Goal: Communication & Community: Share content

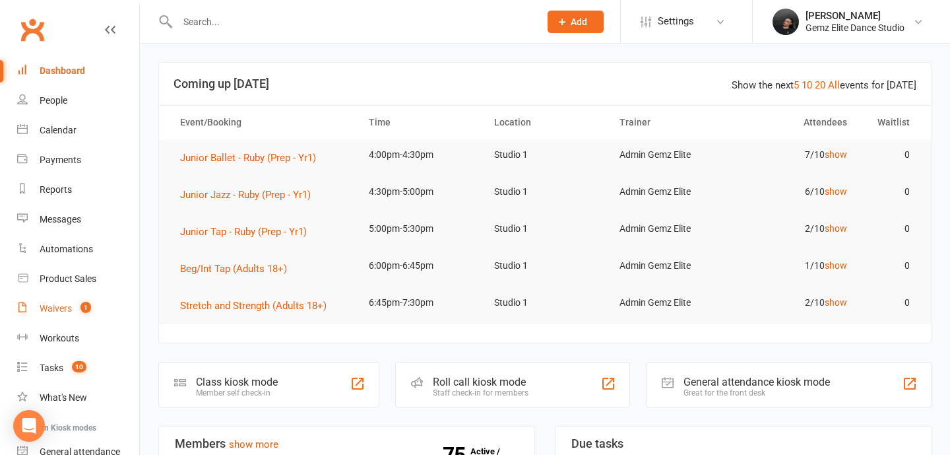
click at [67, 307] on div "Waivers" at bounding box center [56, 308] width 32 height 11
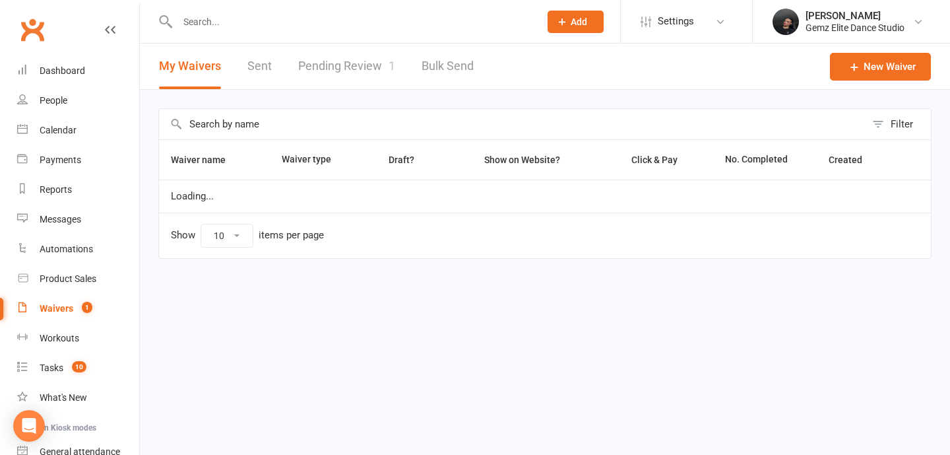
select select "100"
click at [348, 59] on link "Pending Review 1" at bounding box center [346, 67] width 97 height 46
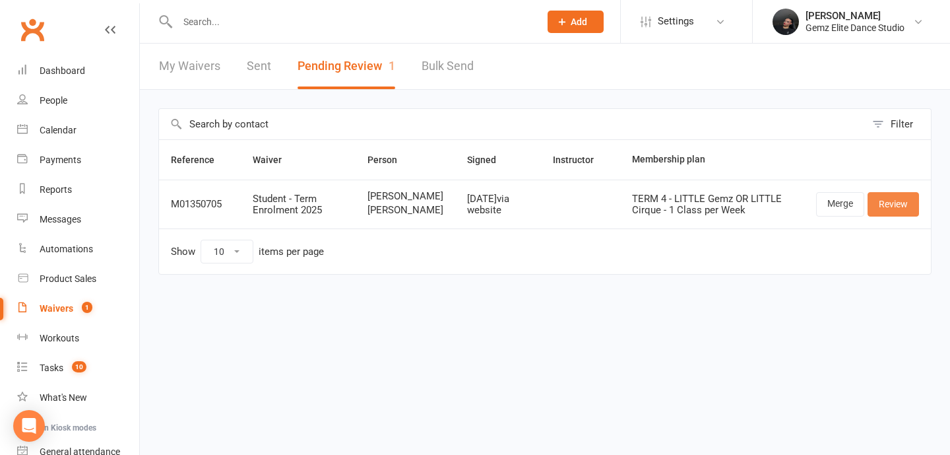
click at [889, 211] on link "Review" at bounding box center [893, 204] width 51 height 24
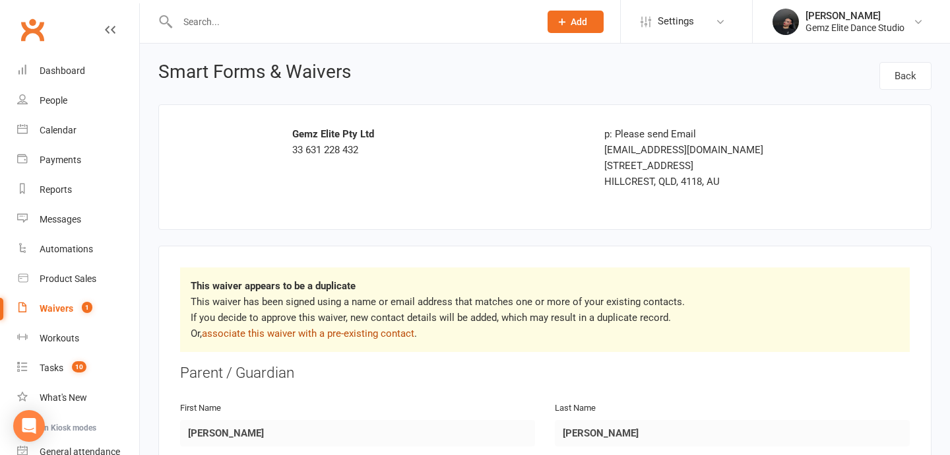
click at [371, 329] on link "associate this waiver with a pre-existing contact" at bounding box center [308, 333] width 212 height 12
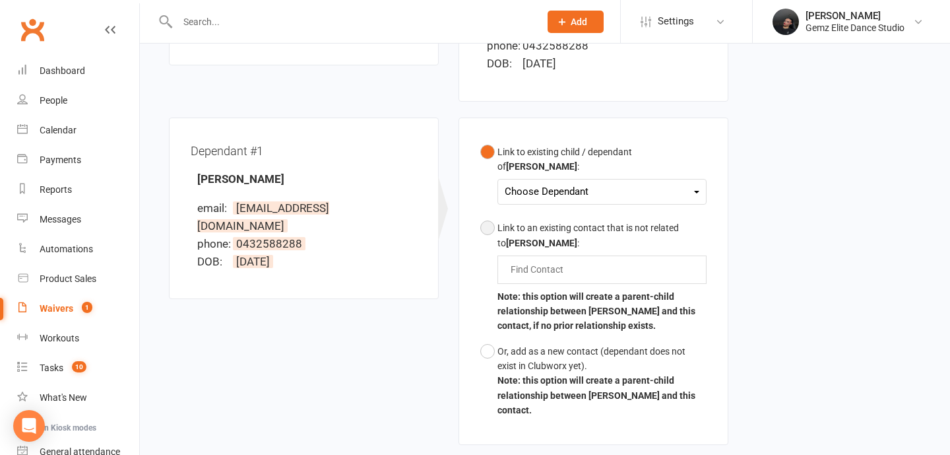
scroll to position [309, 0]
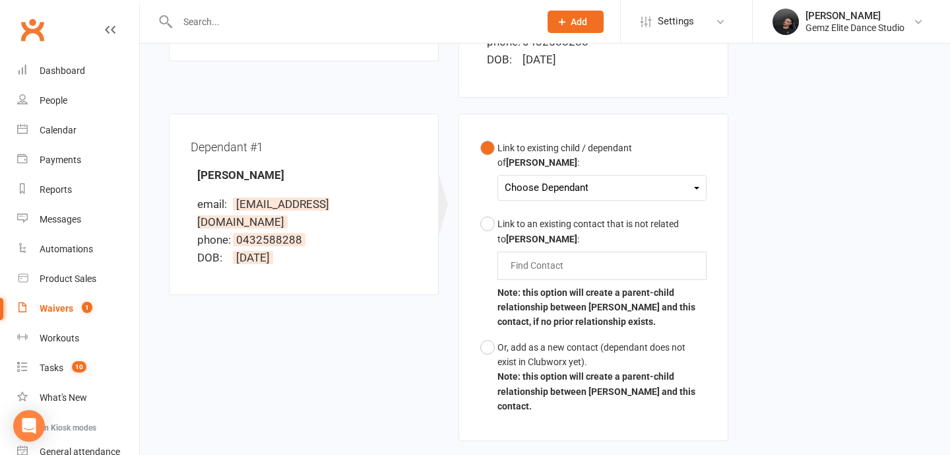
click at [565, 192] on div "Choose Dependant" at bounding box center [602, 188] width 195 height 18
click at [554, 218] on link "[PERSON_NAME]" at bounding box center [570, 219] width 131 height 28
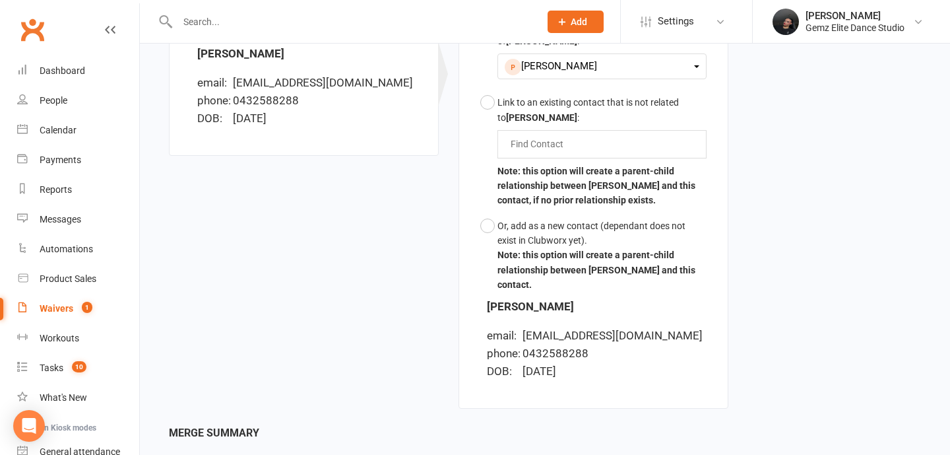
scroll to position [553, 0]
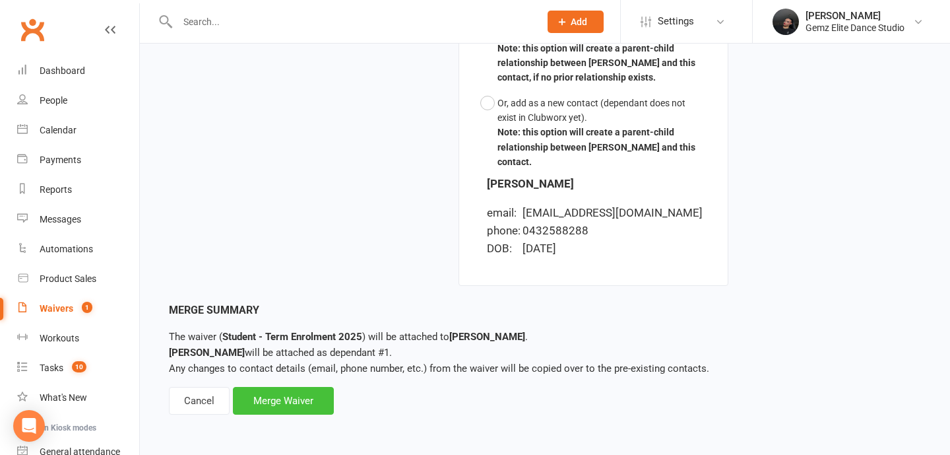
click at [301, 406] on div "Merge Waiver" at bounding box center [283, 401] width 101 height 28
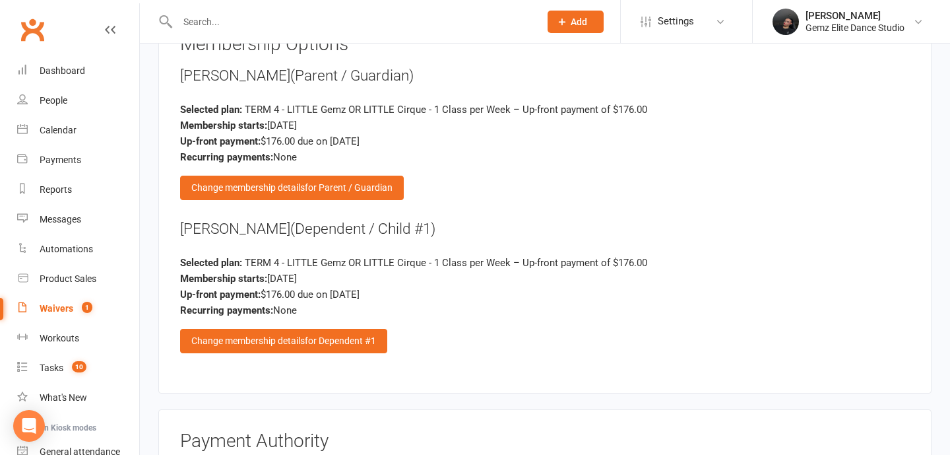
scroll to position [2361, 0]
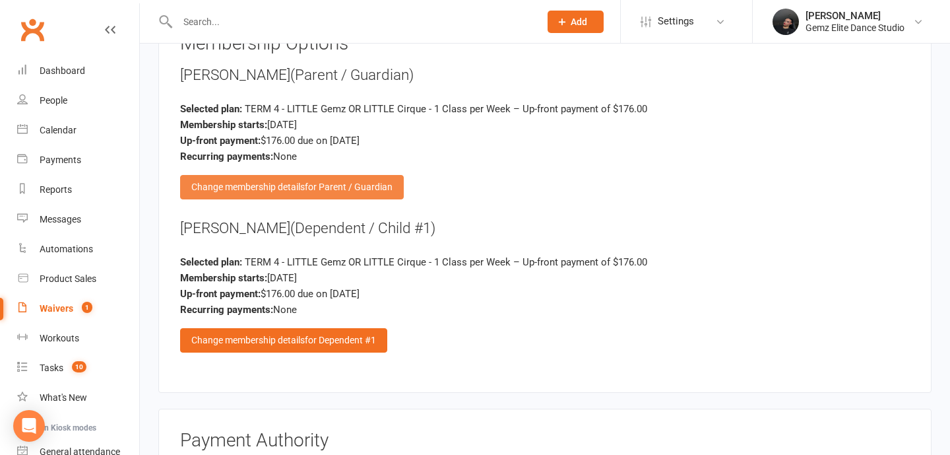
click at [321, 181] on span "for Parent / Guardian" at bounding box center [349, 186] width 88 height 11
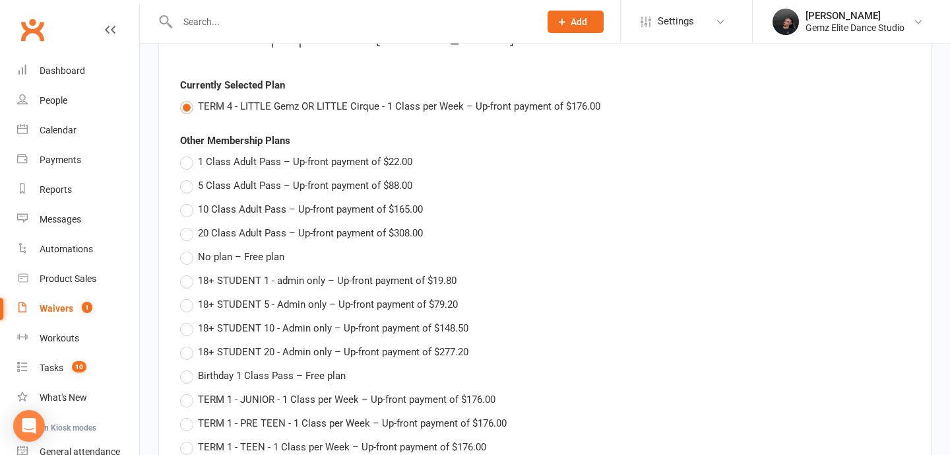
click at [262, 249] on span "No plan – Free plan" at bounding box center [241, 256] width 86 height 14
click at [189, 249] on input "No plan – Free plan" at bounding box center [184, 249] width 9 height 0
type input "No plan"
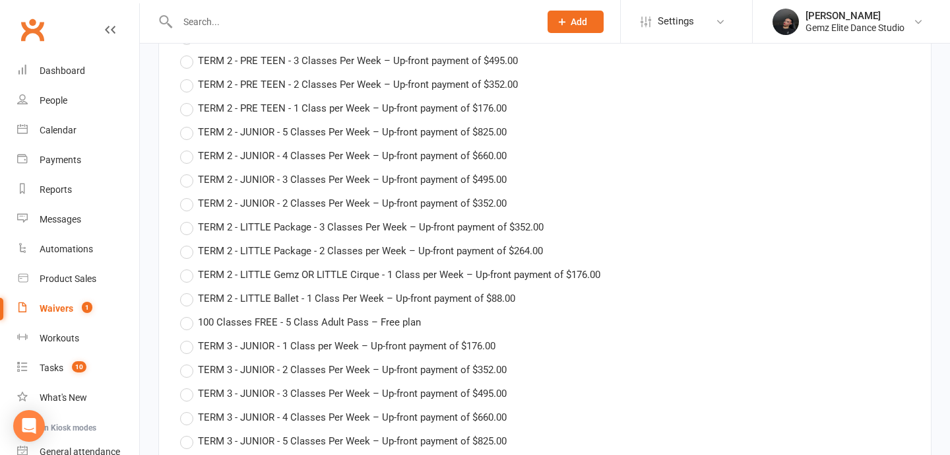
type input "[DATE]"
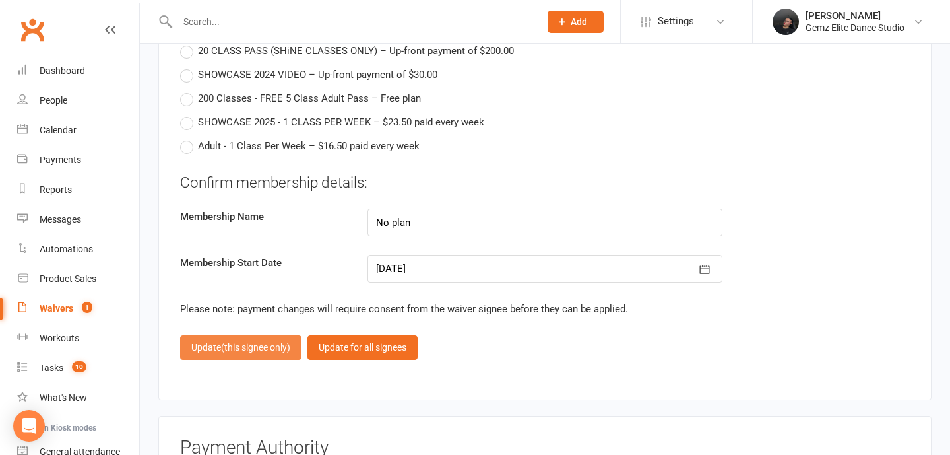
click at [276, 336] on button "Update (this signee only)" at bounding box center [240, 347] width 121 height 24
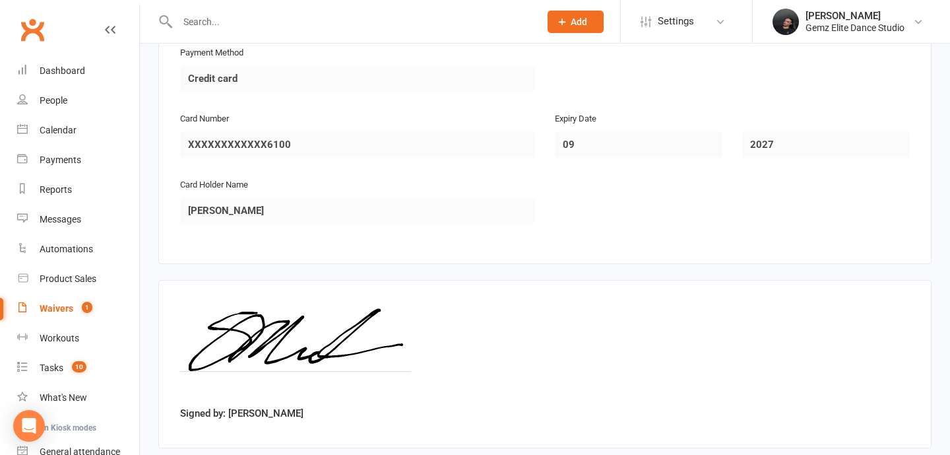
scroll to position [2846, 0]
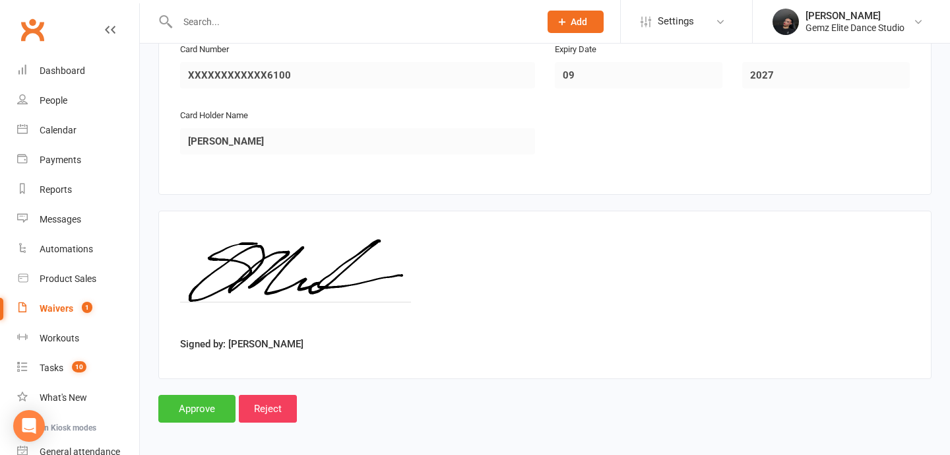
click at [210, 401] on input "Approve" at bounding box center [196, 409] width 77 height 28
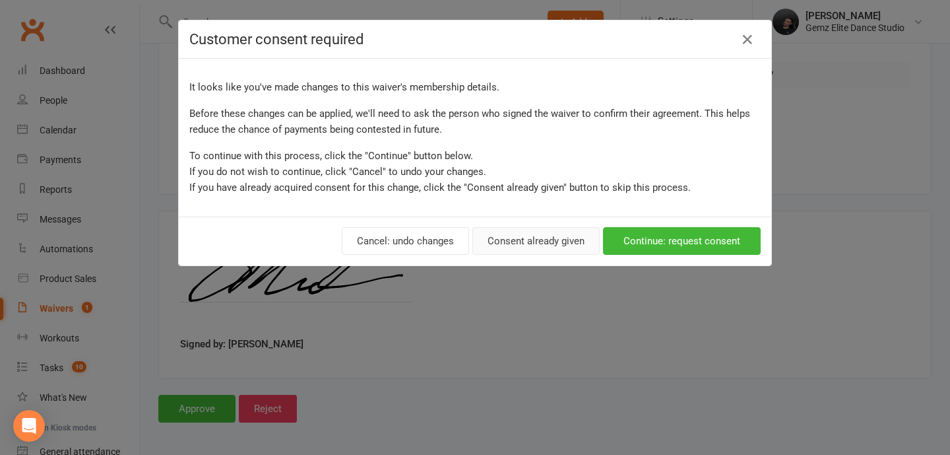
click at [559, 245] on button "Consent already given" at bounding box center [535, 241] width 127 height 28
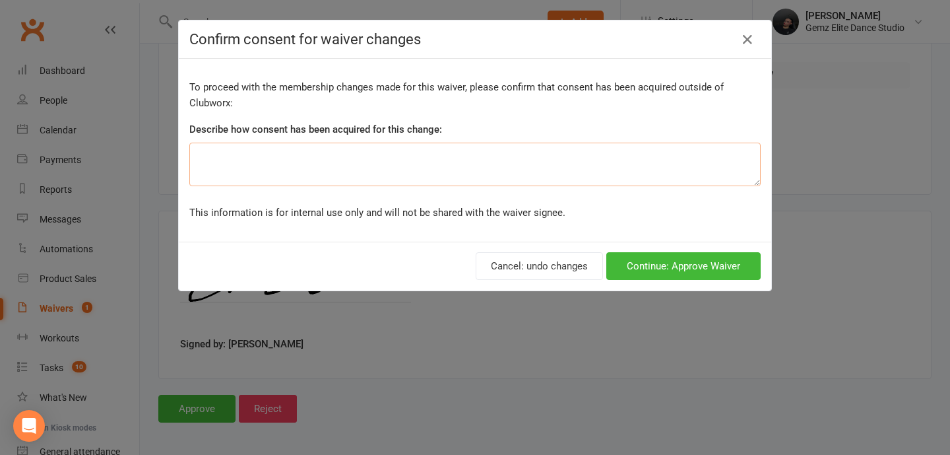
click at [596, 164] on textarea at bounding box center [474, 165] width 571 height 44
type textarea "D"
type textarea "Incorrect Membership"
click at [685, 270] on button "Continue: Approve Waiver" at bounding box center [683, 266] width 154 height 28
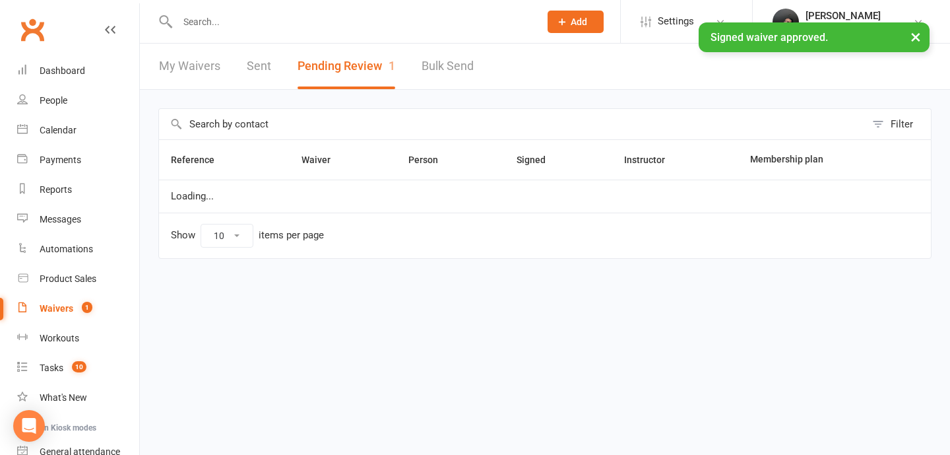
click at [253, 22] on div "× Signed waiver approved." at bounding box center [466, 22] width 933 height 0
click at [259, 15] on input "text" at bounding box center [352, 22] width 357 height 18
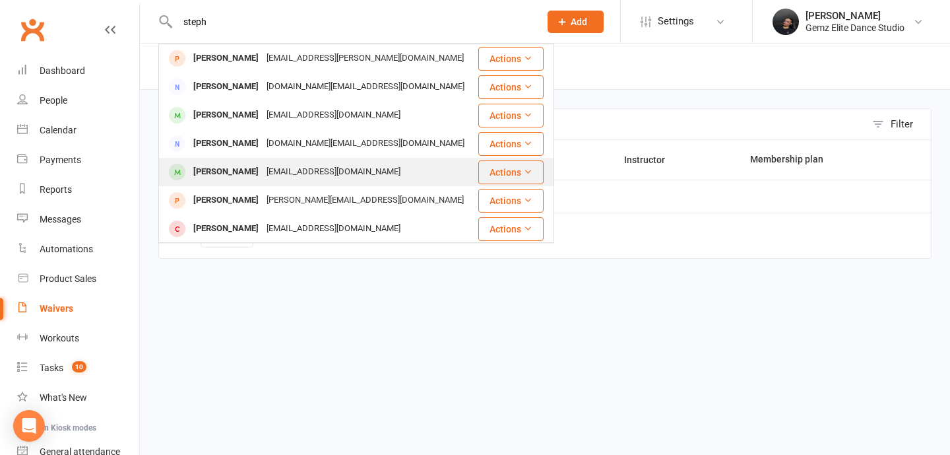
type input "steph"
click at [263, 176] on div "[PERSON_NAME]" at bounding box center [225, 171] width 73 height 19
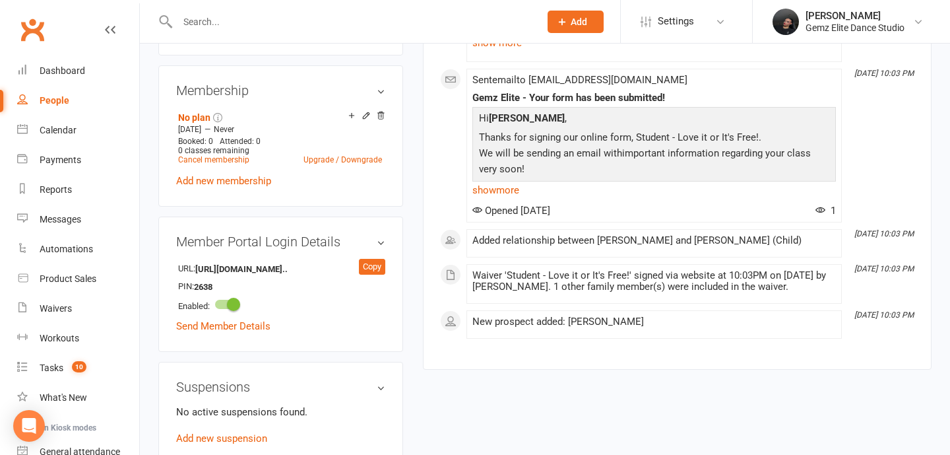
scroll to position [778, 0]
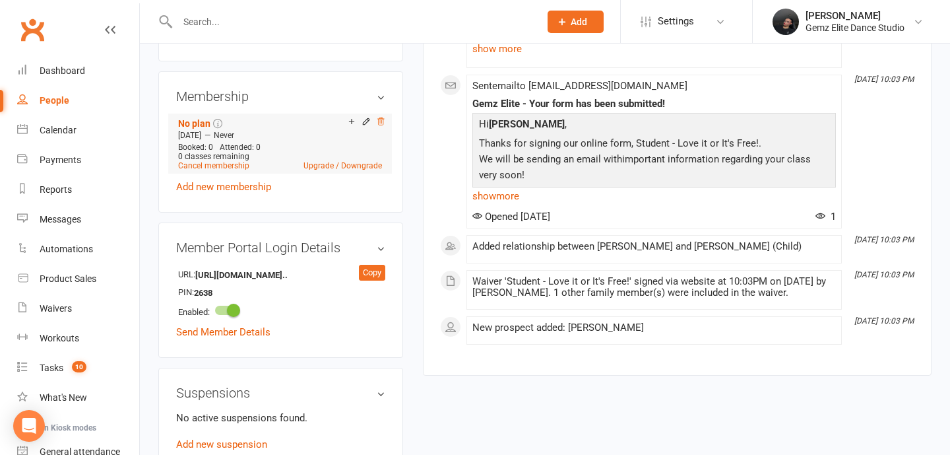
click at [383, 126] on icon at bounding box center [380, 121] width 9 height 9
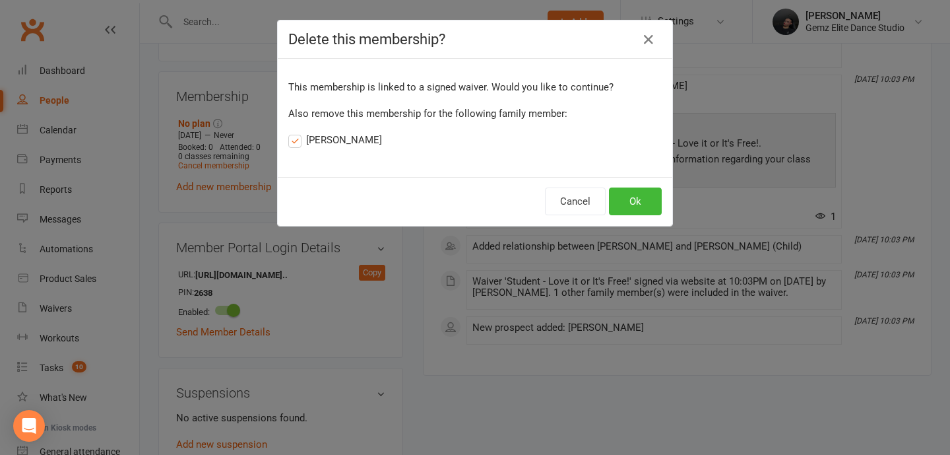
click at [329, 143] on label "[PERSON_NAME]" at bounding box center [335, 140] width 94 height 16
click at [297, 132] on input "[PERSON_NAME]" at bounding box center [292, 132] width 9 height 0
click at [638, 201] on button "Ok" at bounding box center [635, 201] width 53 height 28
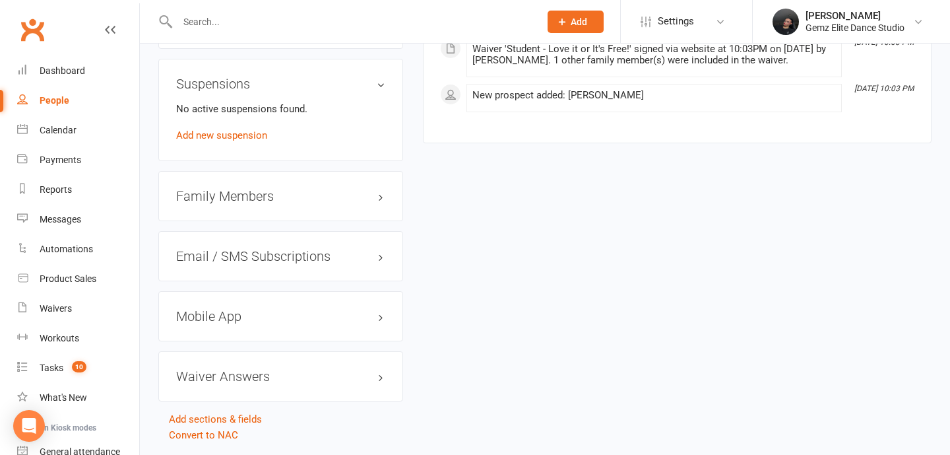
scroll to position [1094, 0]
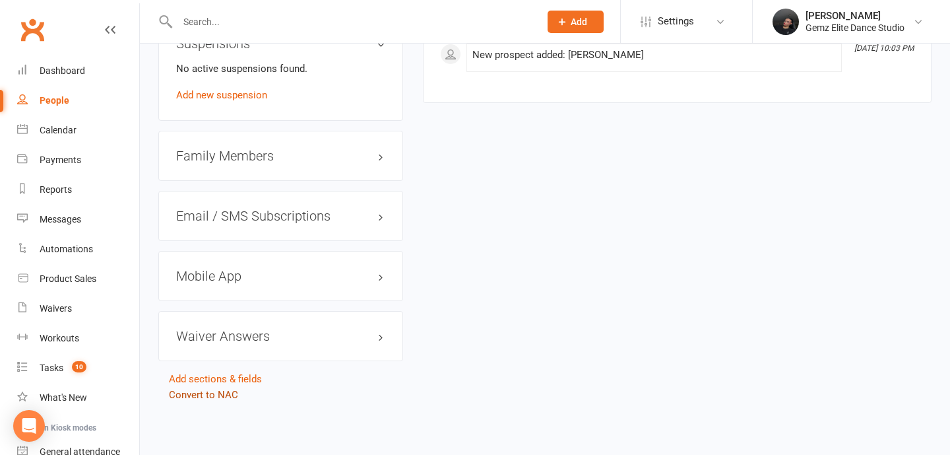
click at [222, 393] on link "Convert to NAC" at bounding box center [203, 395] width 69 height 12
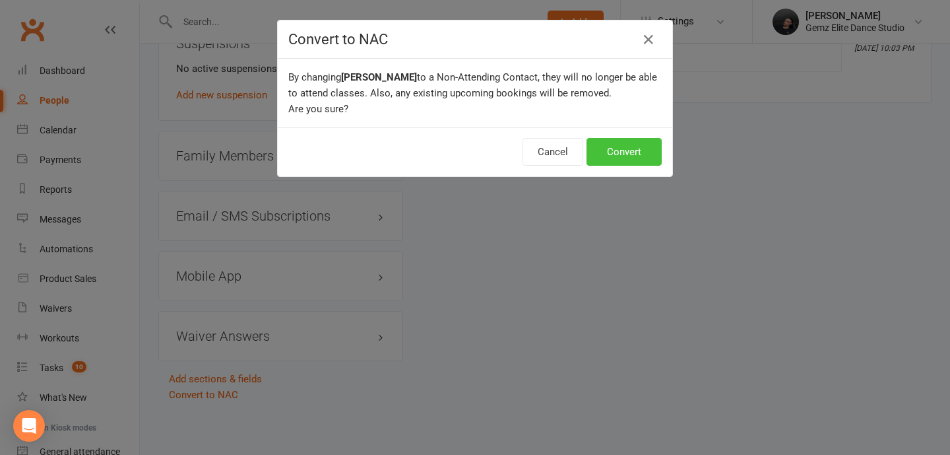
click at [627, 154] on button "Convert" at bounding box center [624, 152] width 75 height 28
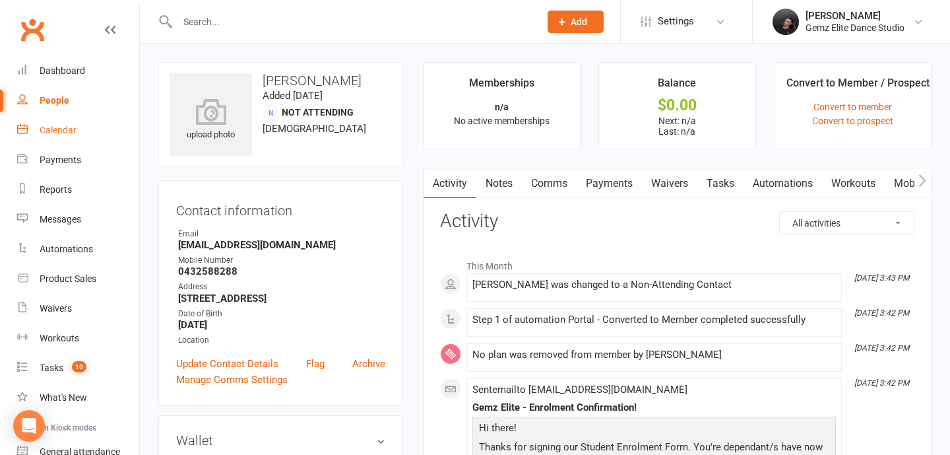
click at [38, 134] on link "Calendar" at bounding box center [78, 130] width 122 height 30
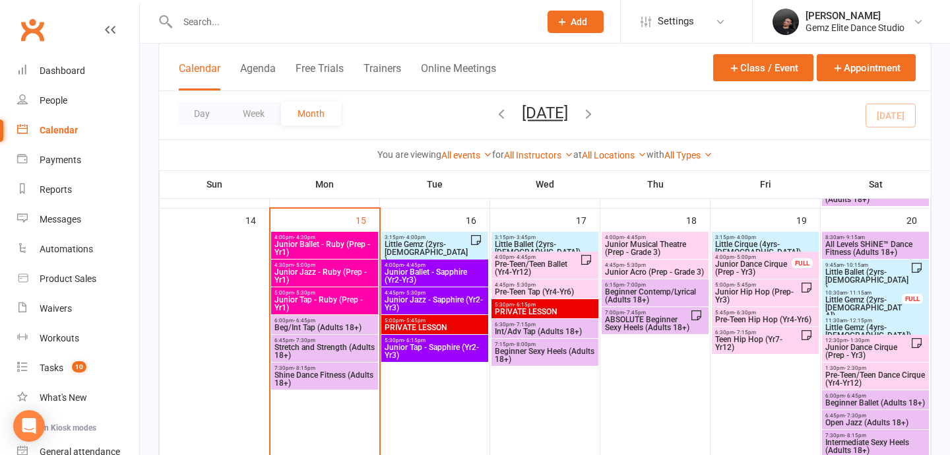
scroll to position [578, 0]
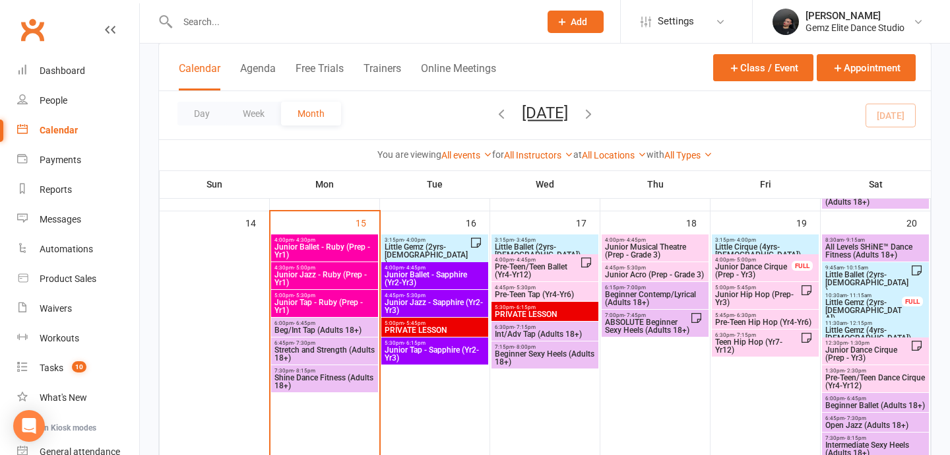
click at [428, 245] on span "Little Gemz (2yrs-[DEMOGRAPHIC_DATA])" at bounding box center [427, 255] width 86 height 24
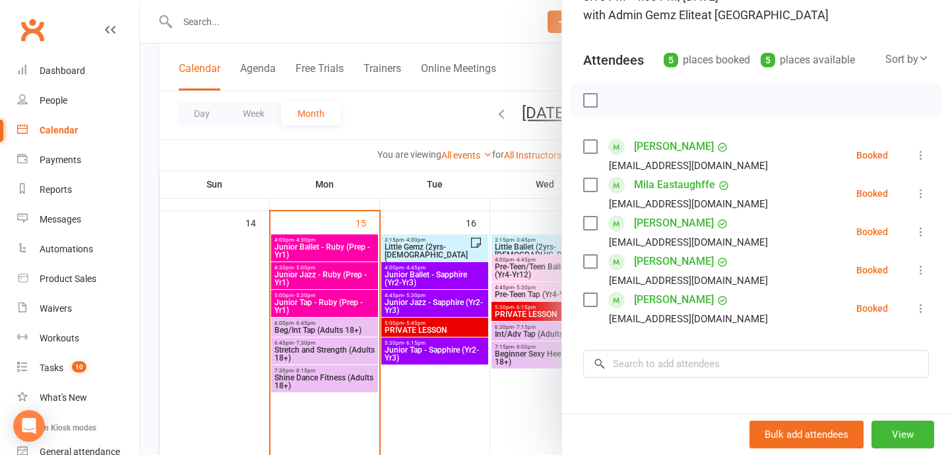
scroll to position [153, 0]
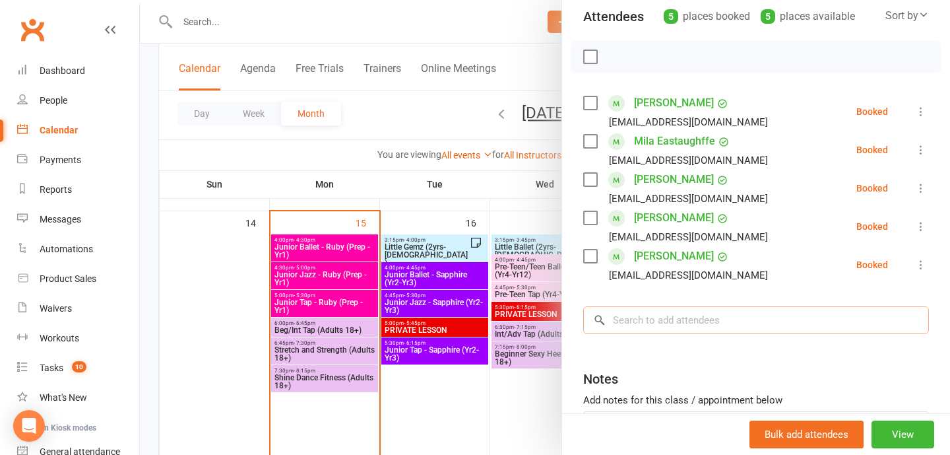
click at [649, 323] on input "search" at bounding box center [756, 320] width 346 height 28
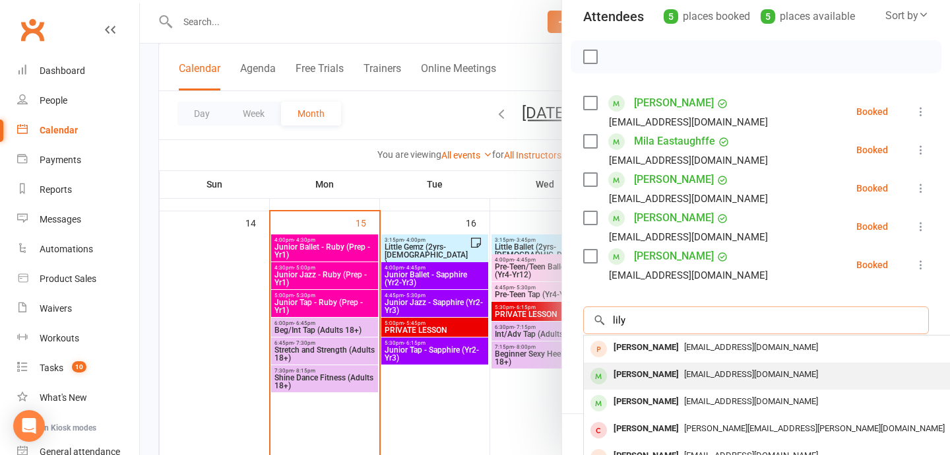
type input "lily"
click at [651, 376] on div "[PERSON_NAME]" at bounding box center [646, 374] width 76 height 19
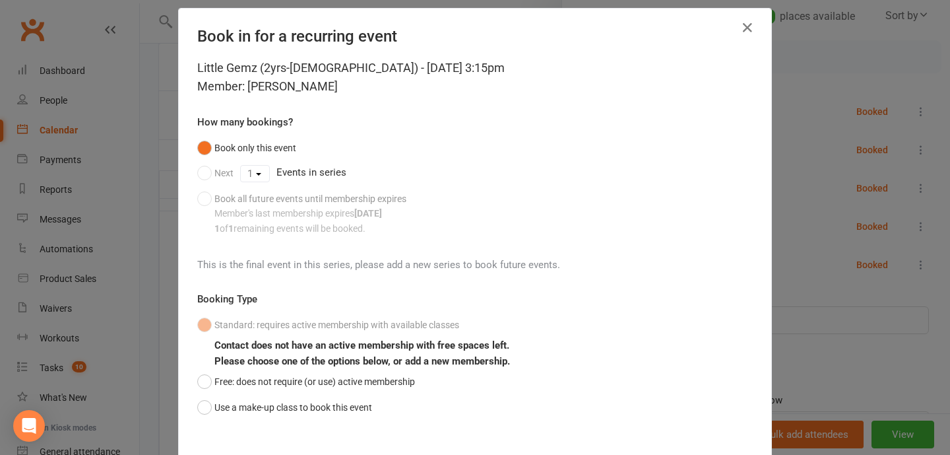
scroll to position [25, 0]
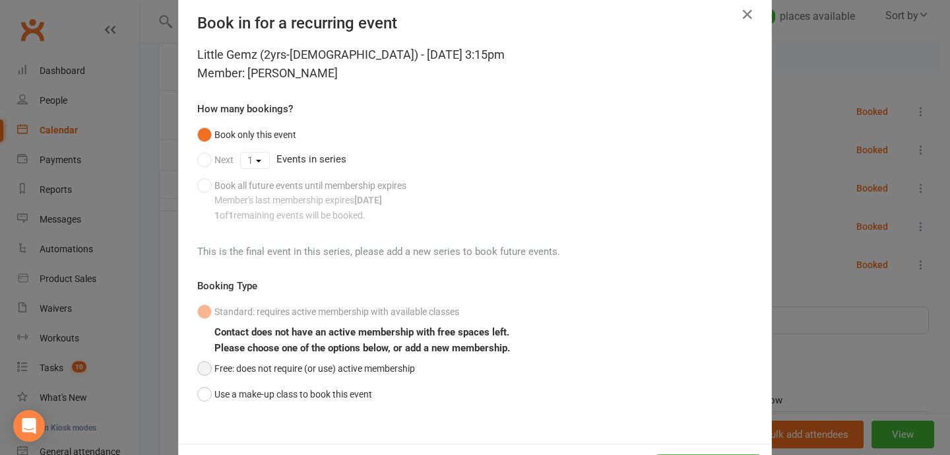
click at [337, 369] on button "Free: does not require (or use) active membership" at bounding box center [306, 368] width 218 height 25
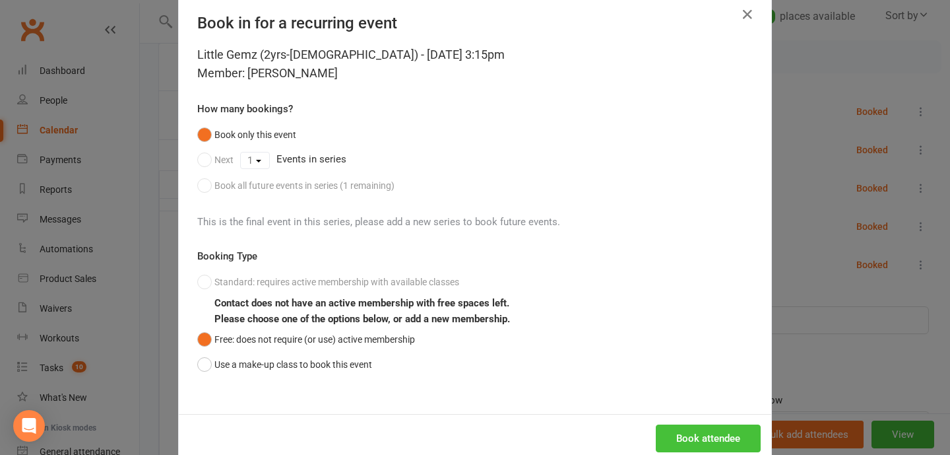
click at [709, 438] on button "Book attendee" at bounding box center [708, 438] width 105 height 28
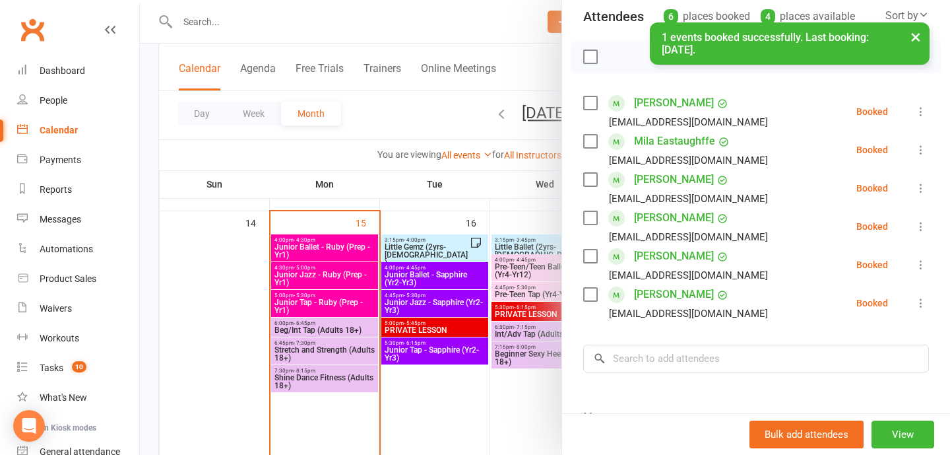
click at [524, 366] on div at bounding box center [545, 227] width 810 height 455
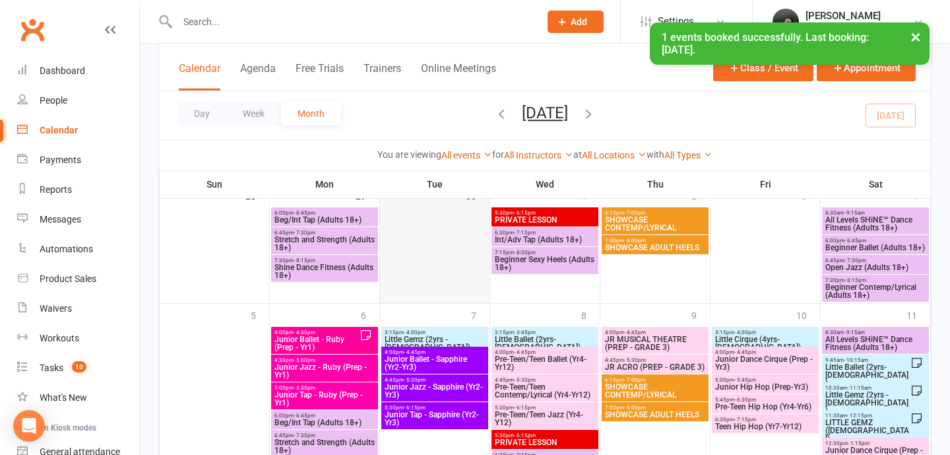
scroll to position [990, 0]
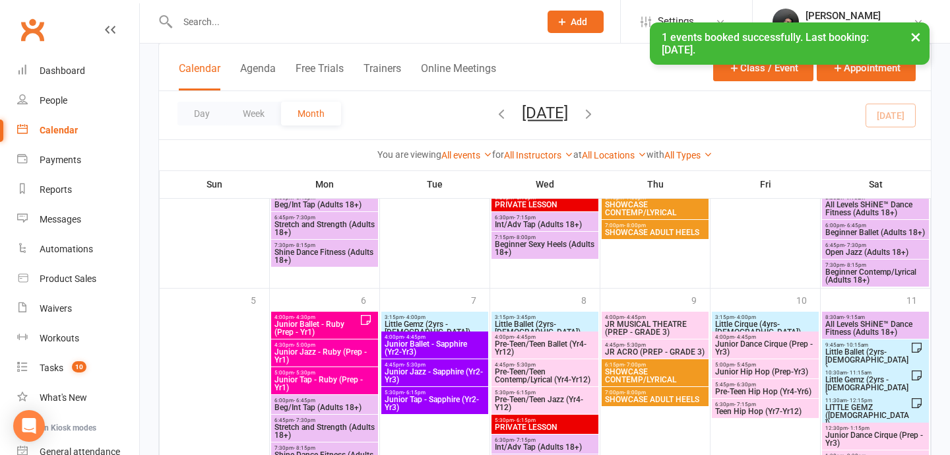
click at [422, 315] on span "- 4:00pm" at bounding box center [415, 317] width 22 height 6
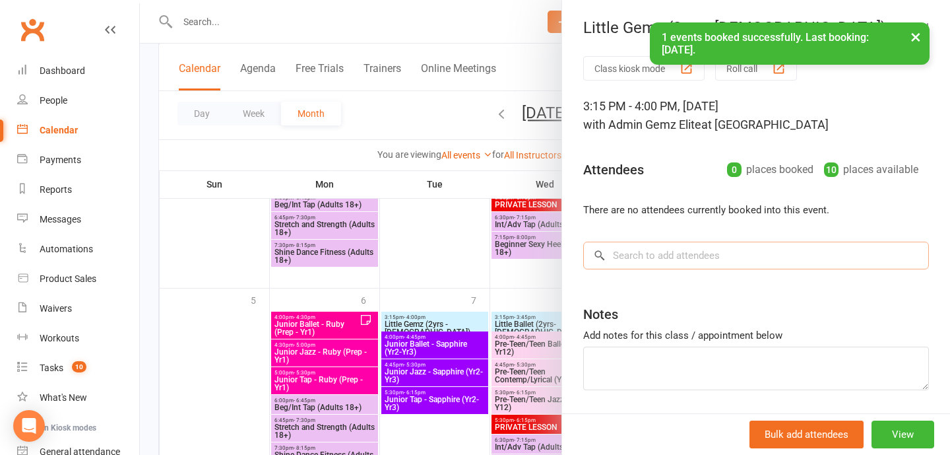
click at [759, 257] on input "search" at bounding box center [756, 255] width 346 height 28
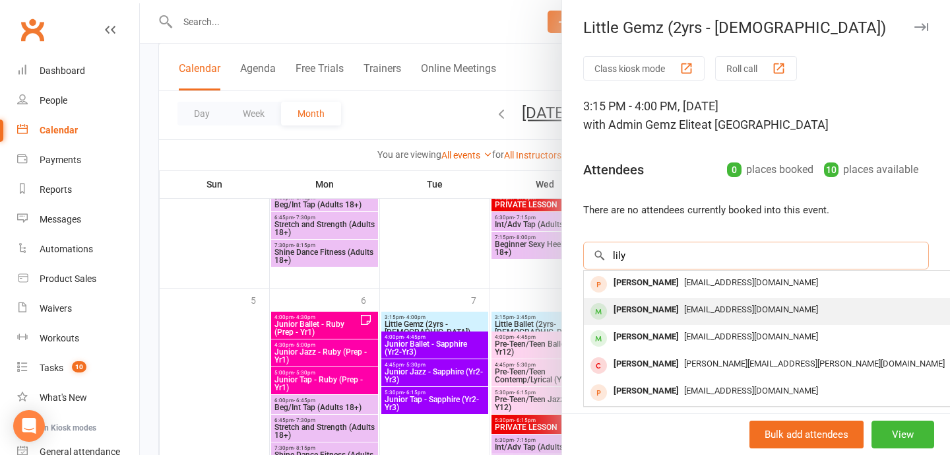
type input "lily"
click at [686, 303] on div "[EMAIL_ADDRESS][DOMAIN_NAME]" at bounding box center [781, 309] width 384 height 19
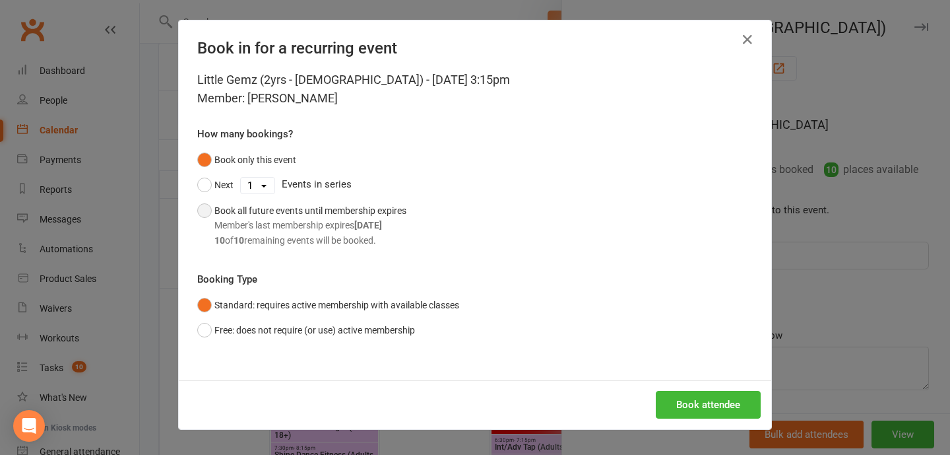
click at [300, 226] on div "Member's last membership expires [DATE]" at bounding box center [310, 225] width 192 height 15
click at [697, 402] on button "Book attendee" at bounding box center [708, 405] width 105 height 28
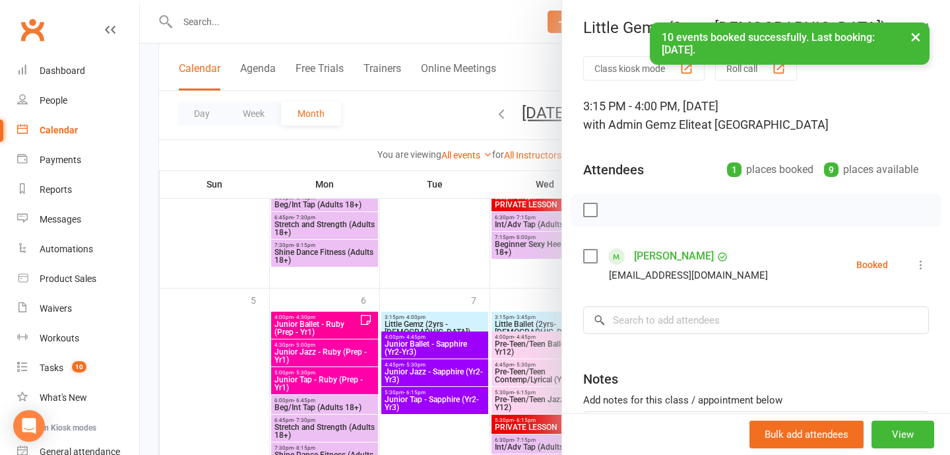
click at [391, 284] on div at bounding box center [545, 227] width 810 height 455
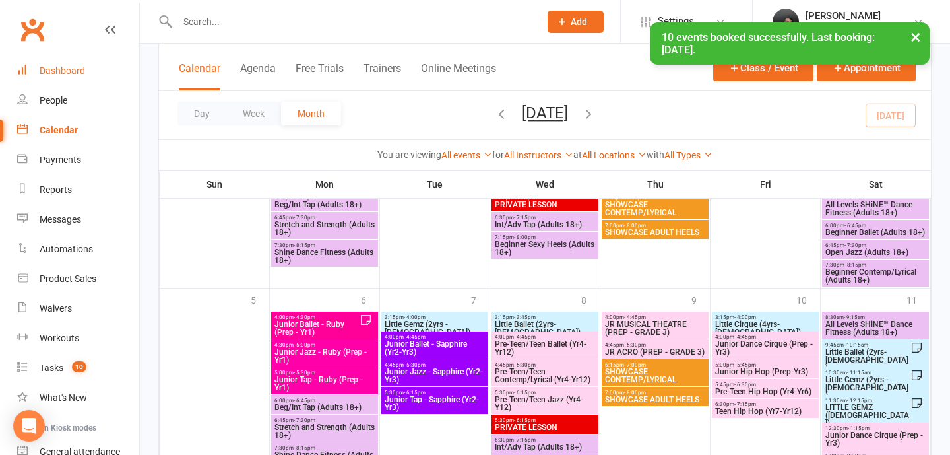
click at [59, 70] on div "Dashboard" at bounding box center [63, 70] width 46 height 11
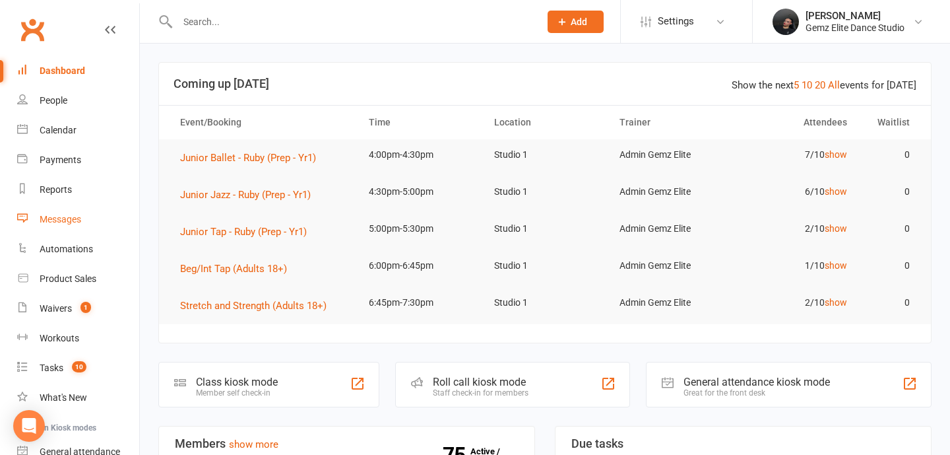
click at [68, 214] on div "Messages" at bounding box center [61, 219] width 42 height 11
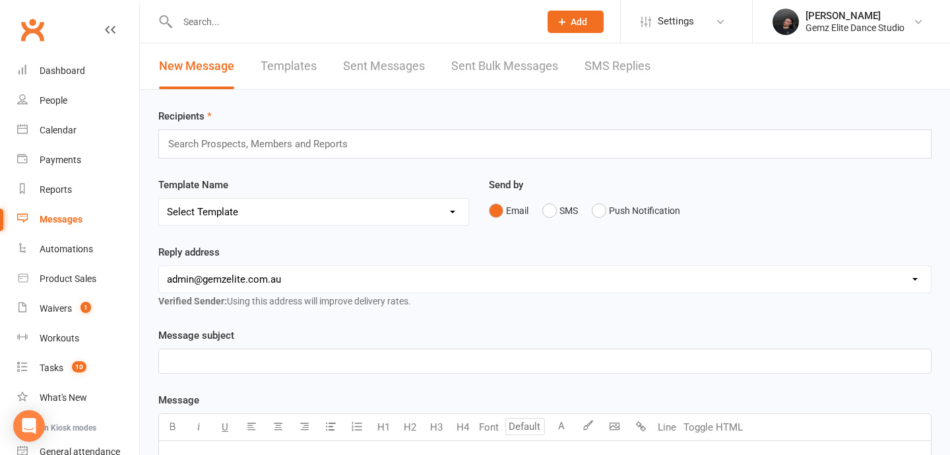
click at [303, 67] on link "Templates" at bounding box center [289, 67] width 56 height 46
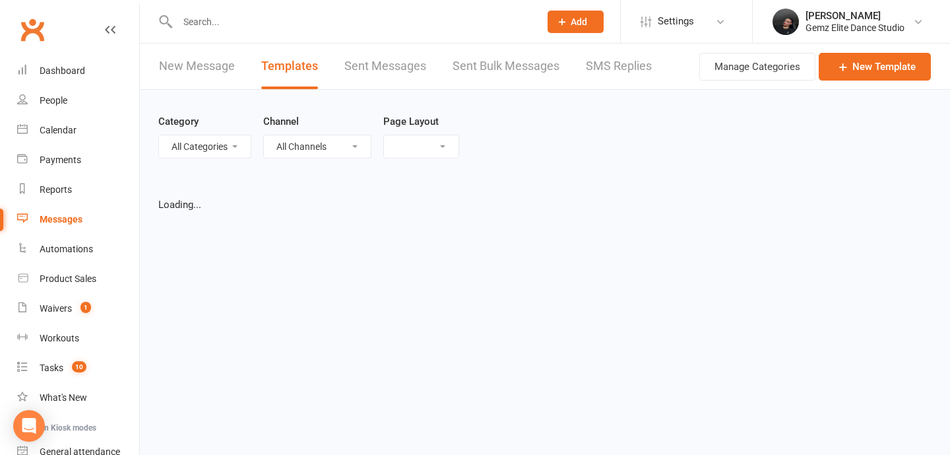
select select "list"
select select "100"
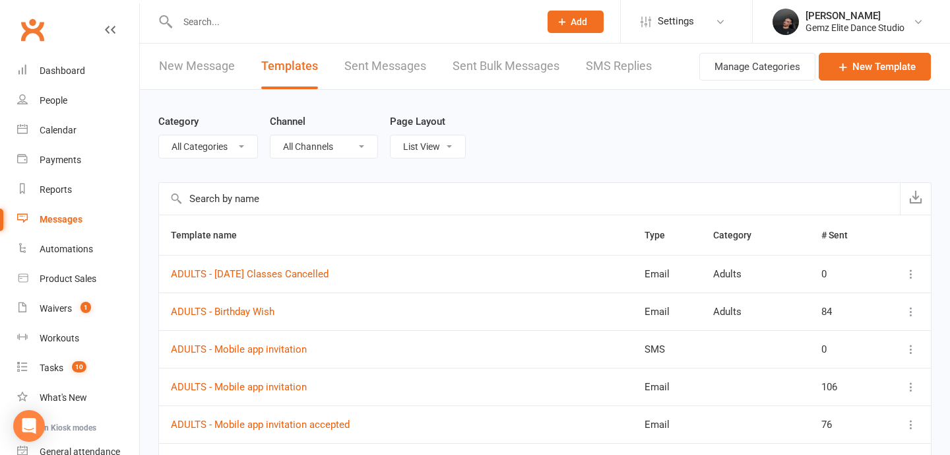
click at [278, 205] on input "text" at bounding box center [529, 199] width 741 height 32
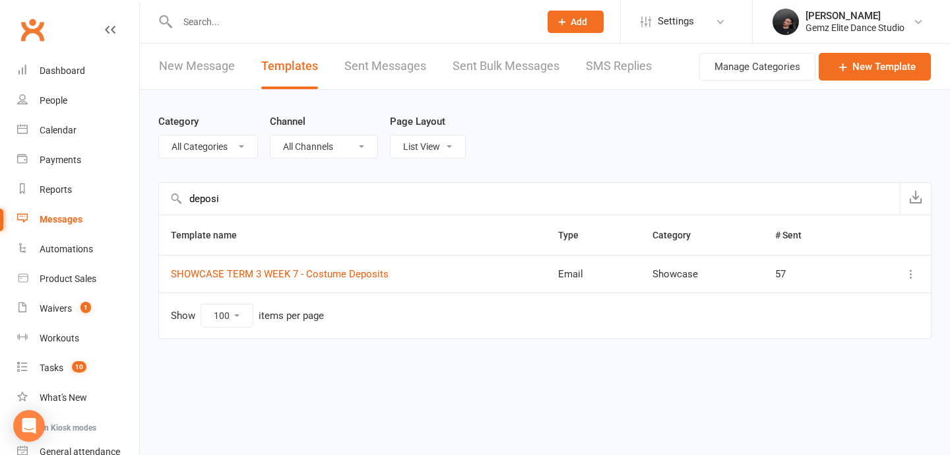
type input "deposi"
click at [909, 272] on icon at bounding box center [911, 273] width 13 height 13
click at [852, 345] on link "Duplicate" at bounding box center [853, 352] width 131 height 26
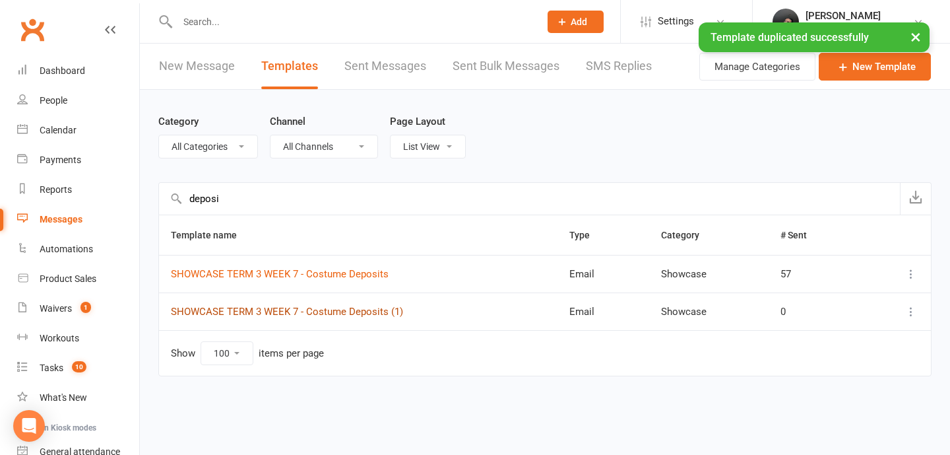
click at [356, 309] on link "SHOWCASE TERM 3 WEEK 7 - Costume Deposits (1)" at bounding box center [287, 311] width 232 height 12
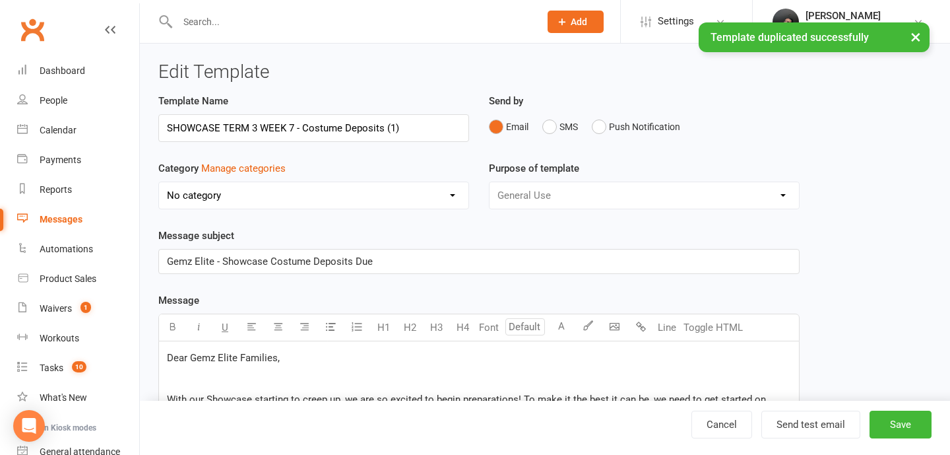
select select "11685"
click at [294, 128] on input "SHOWCASE TERM 3 WEEK 7 - Costume Deposits (1)" at bounding box center [313, 128] width 311 height 28
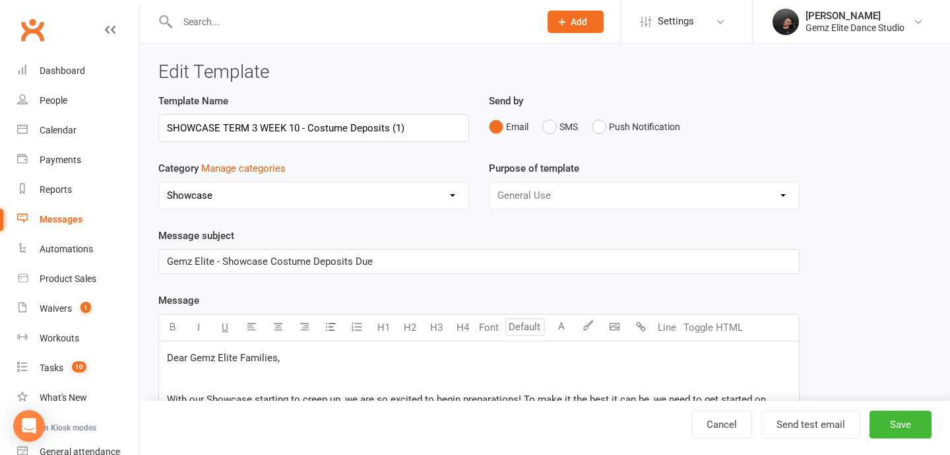
click at [439, 129] on input "SHOWCASE TERM 3 WEEK 10 - Costume Deposits (1)" at bounding box center [313, 128] width 311 height 28
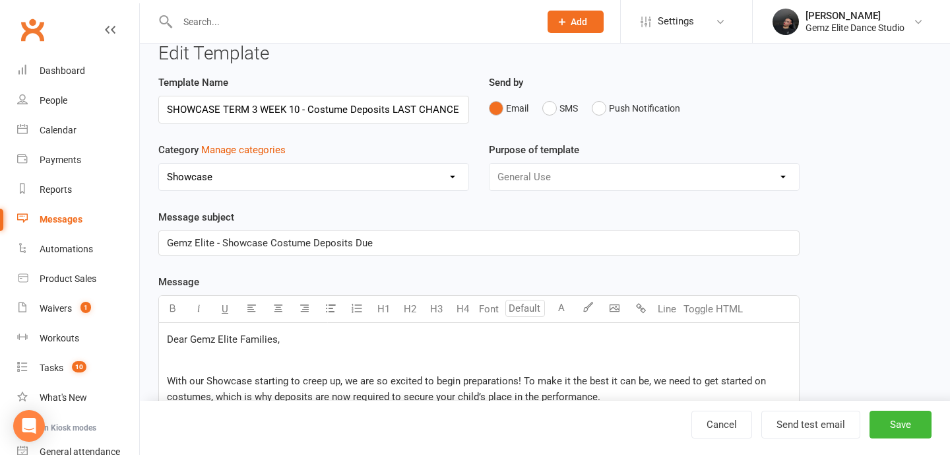
type input "SHOWCASE TERM 3 WEEK 10 - Costume Deposits LAST CHANCE"
drag, startPoint x: 382, startPoint y: 249, endPoint x: 387, endPoint y: 240, distance: 10.3
click at [387, 240] on p "Gemz Elite - Showcase Costume Deposits Due" at bounding box center [479, 243] width 624 height 16
click at [364, 242] on span "Gemz Elite - Showcase Costume Deposits Due" at bounding box center [270, 243] width 206 height 12
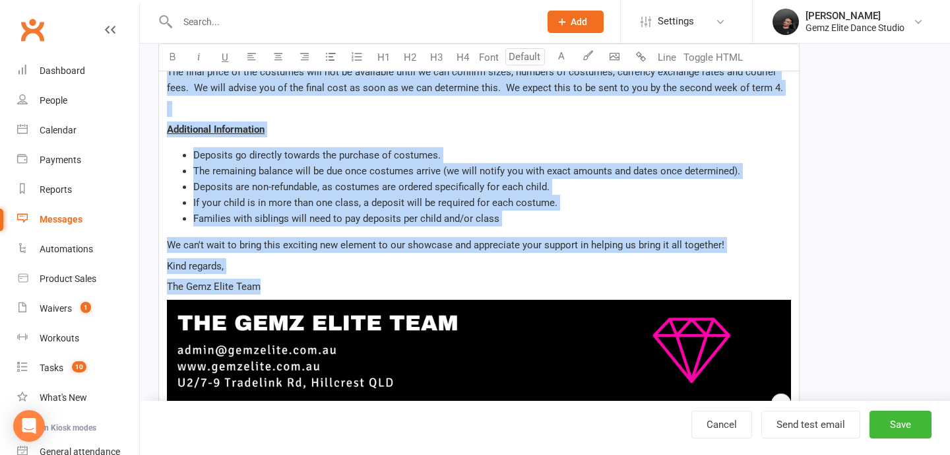
scroll to position [1108, 0]
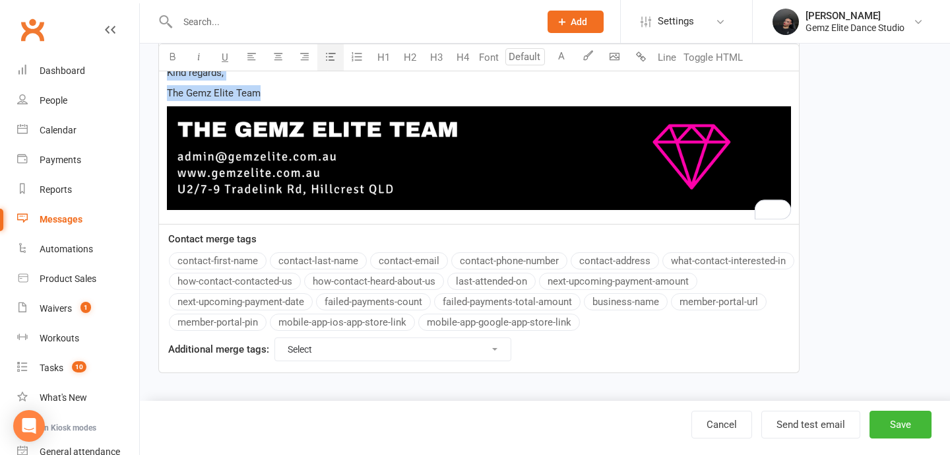
drag, startPoint x: 166, startPoint y: 178, endPoint x: 362, endPoint y: 110, distance: 206.8
copy div "Dear Gemz Elite Families, With our Showcase starting to creep up, we are so exc…"
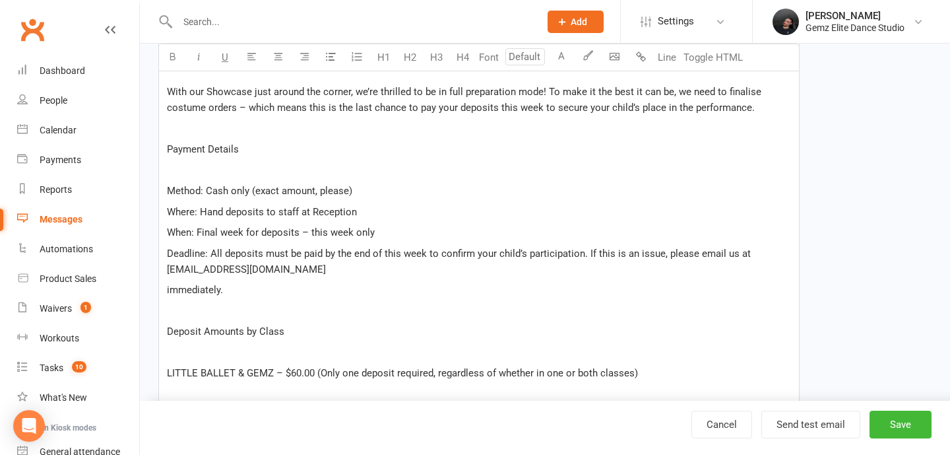
scroll to position [311, 0]
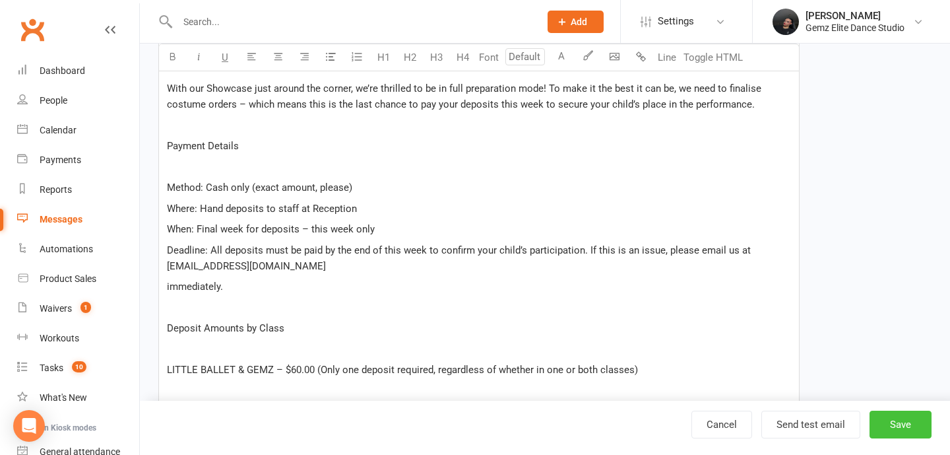
click at [914, 417] on button "Save" at bounding box center [901, 424] width 62 height 28
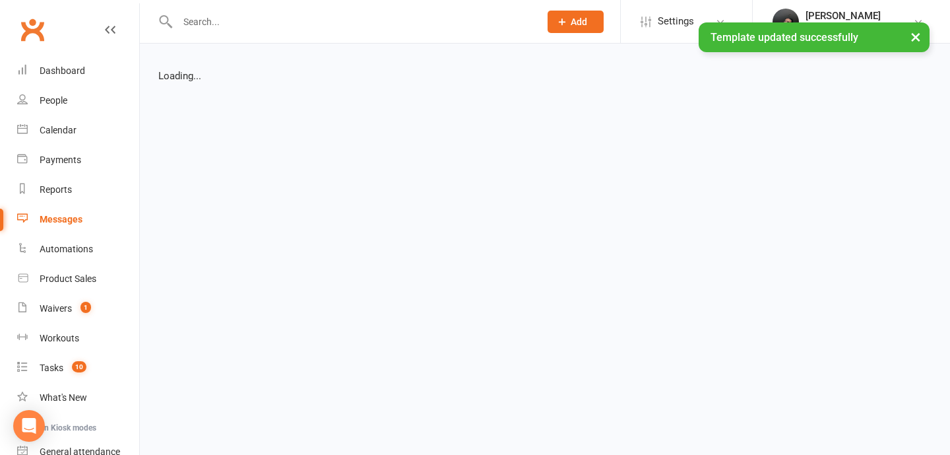
select select "list"
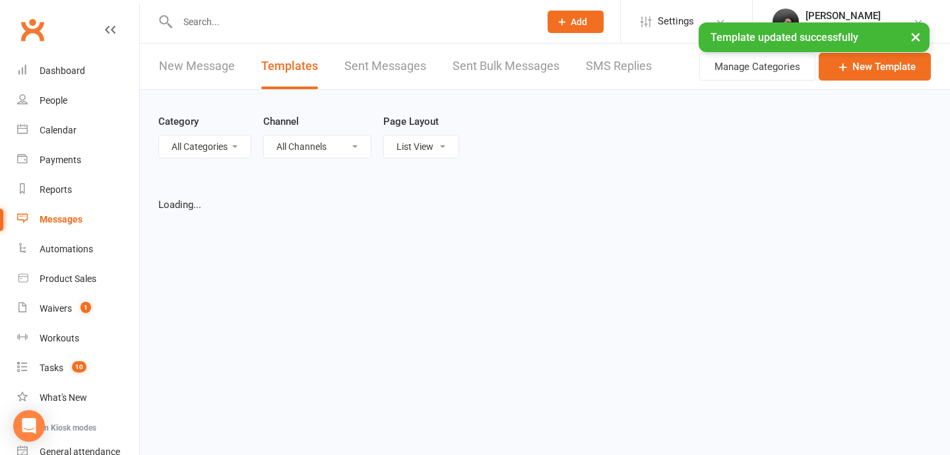
select select "100"
